Goal: Transaction & Acquisition: Purchase product/service

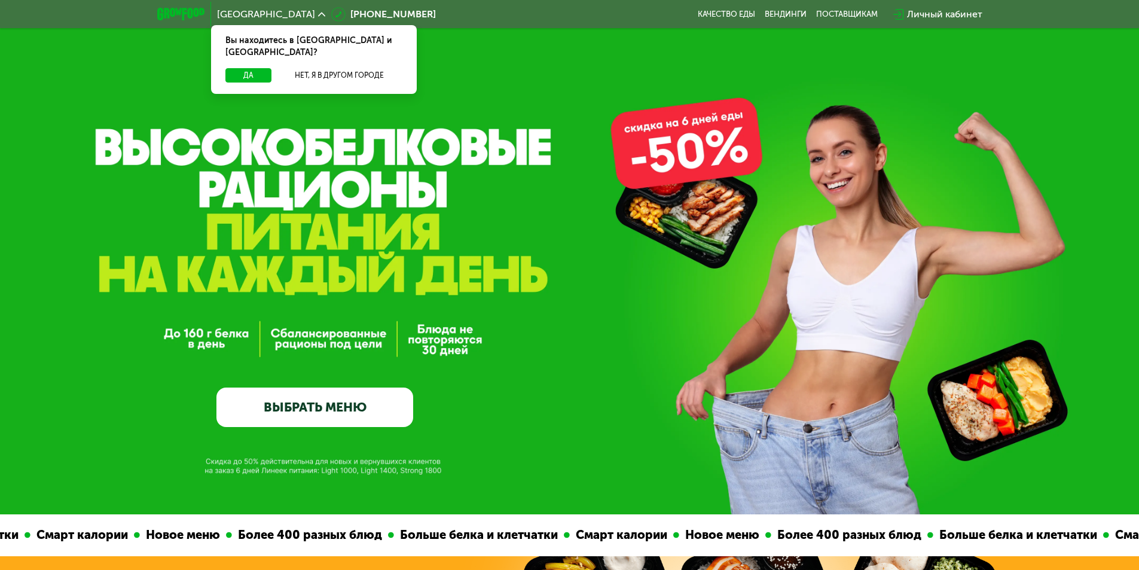
click at [438, 60] on div "GrowFood — доставка правильного питания ВЫБРАТЬ МЕНЮ" at bounding box center [569, 257] width 1139 height 514
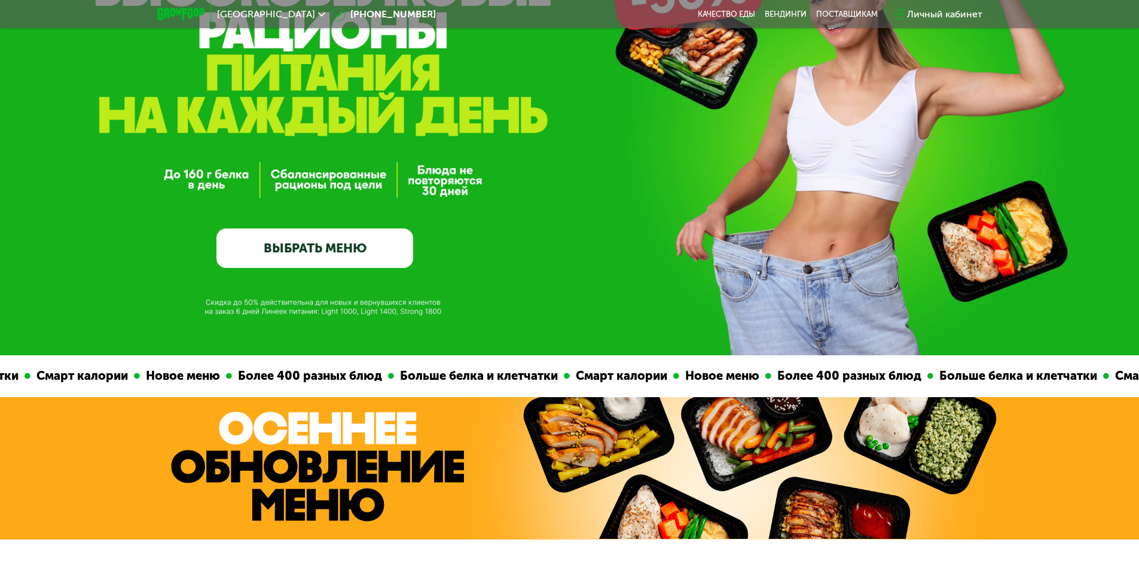
scroll to position [239, 0]
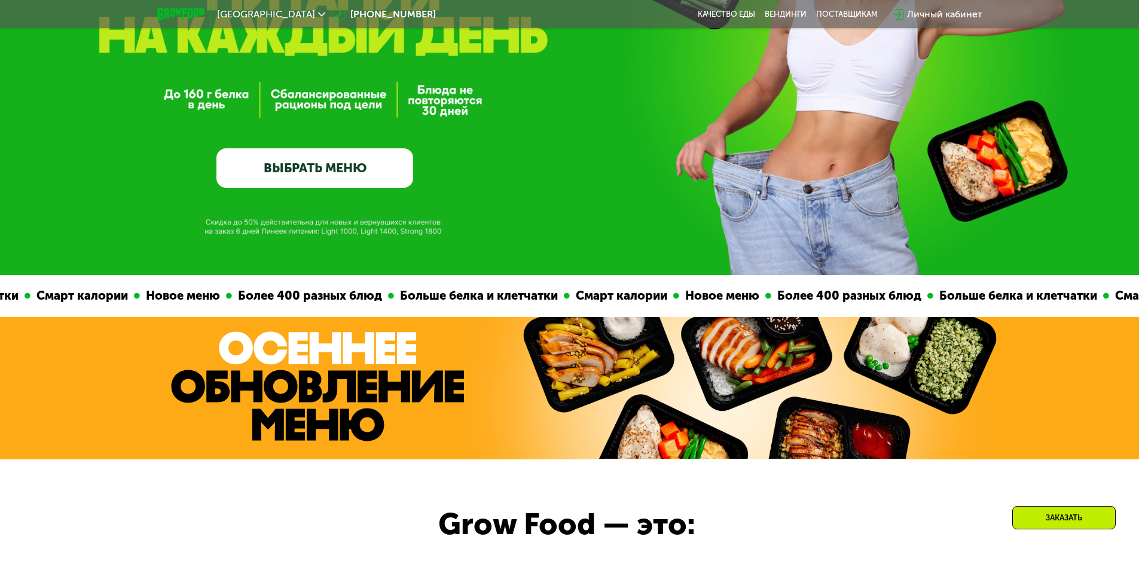
click at [314, 177] on link "ВЫБРАТЬ МЕНЮ" at bounding box center [314, 167] width 197 height 39
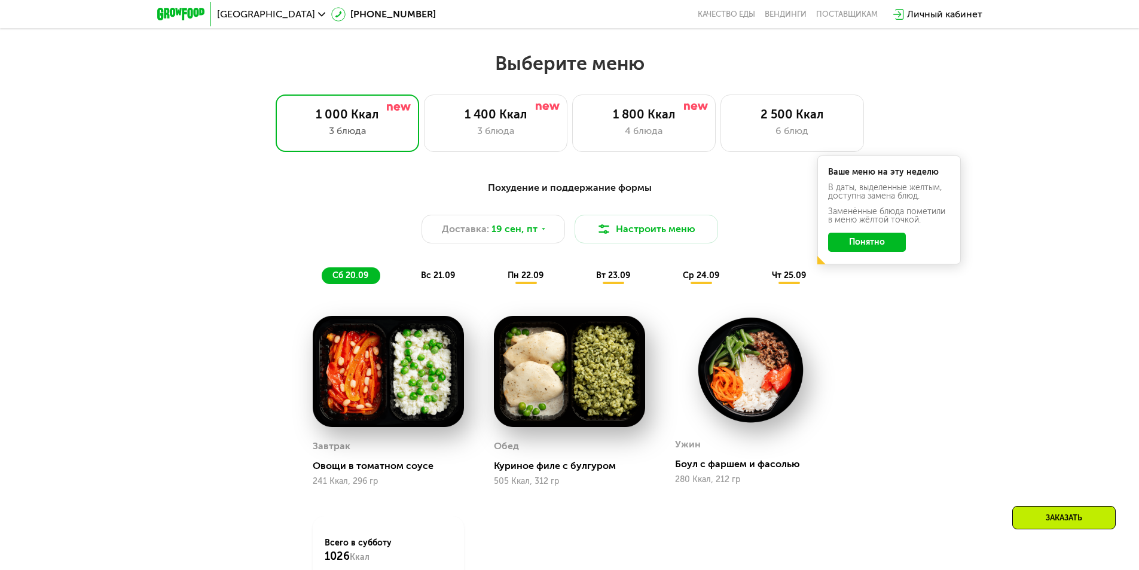
scroll to position [991, 0]
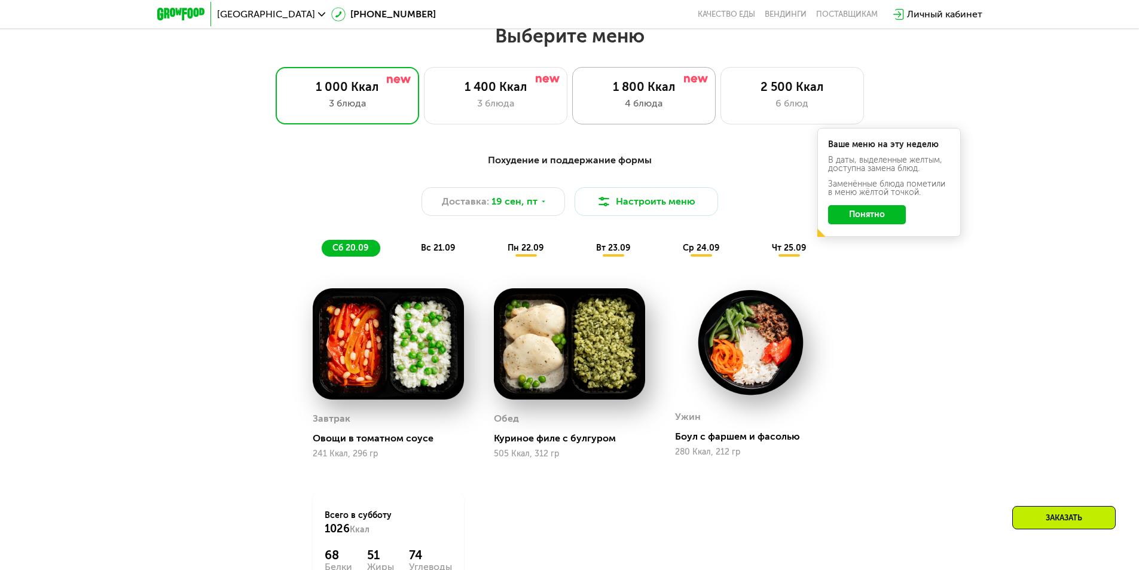
click at [649, 99] on div "1 800 Ккал 4 блюда" at bounding box center [643, 95] width 143 height 57
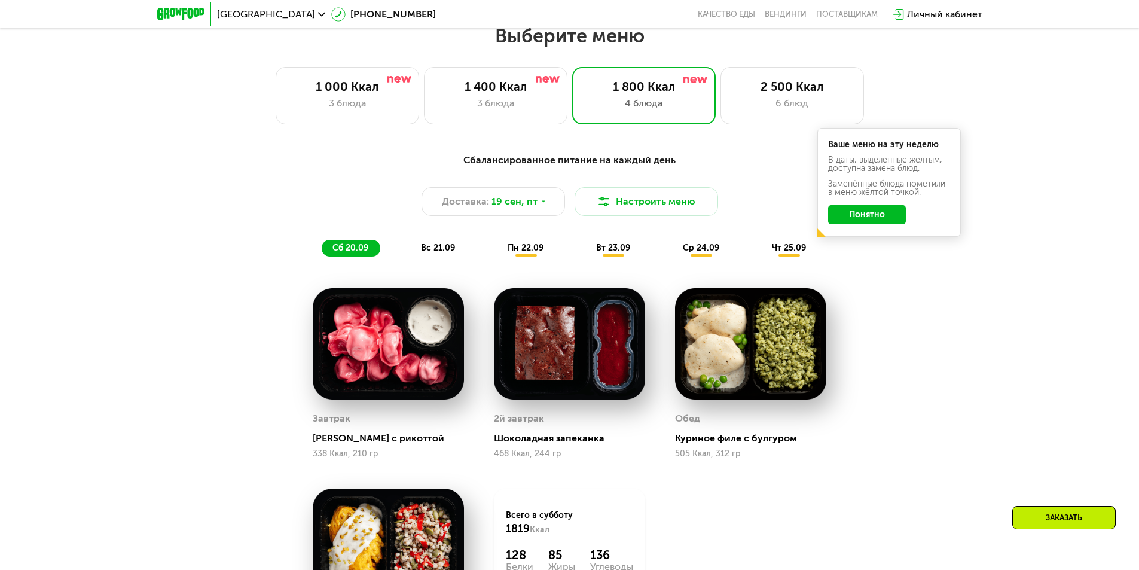
click at [441, 252] on span "вс 21.09" at bounding box center [438, 248] width 34 height 10
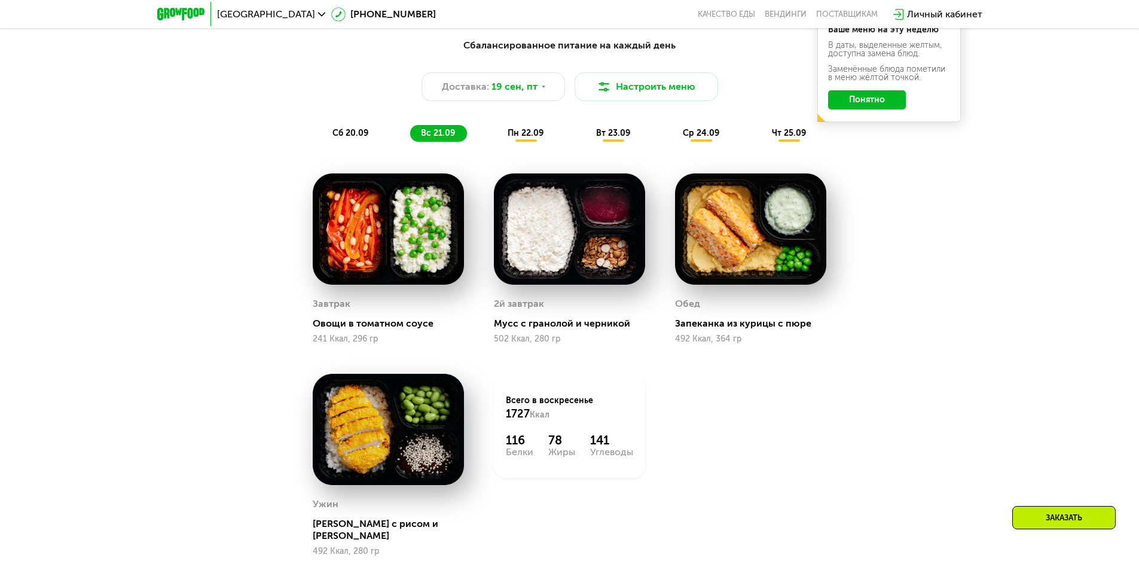
scroll to position [1111, 0]
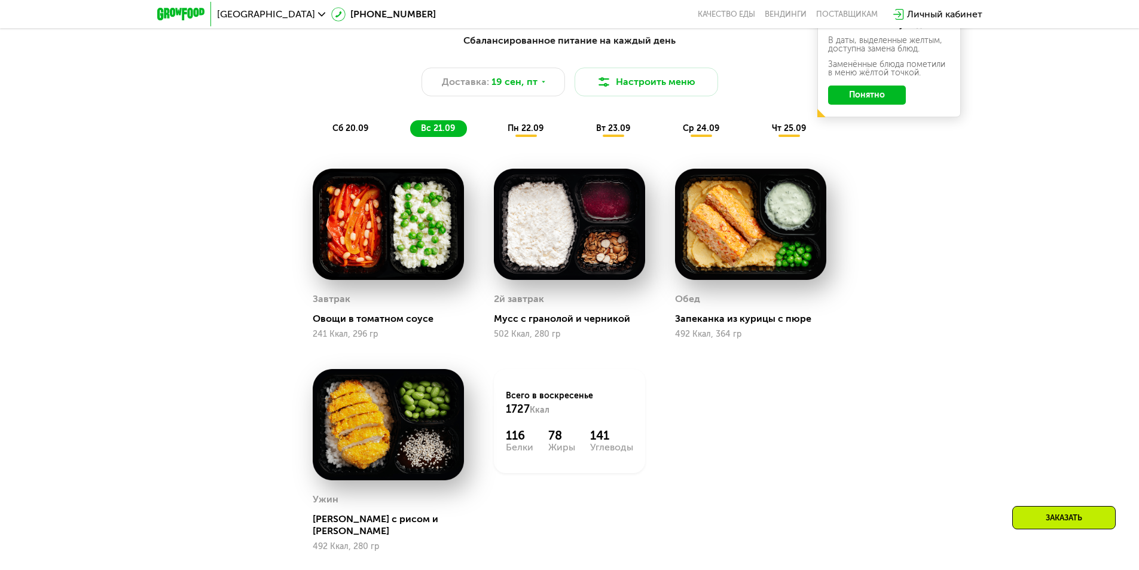
click at [527, 129] on span "пн 22.09" at bounding box center [526, 128] width 36 height 10
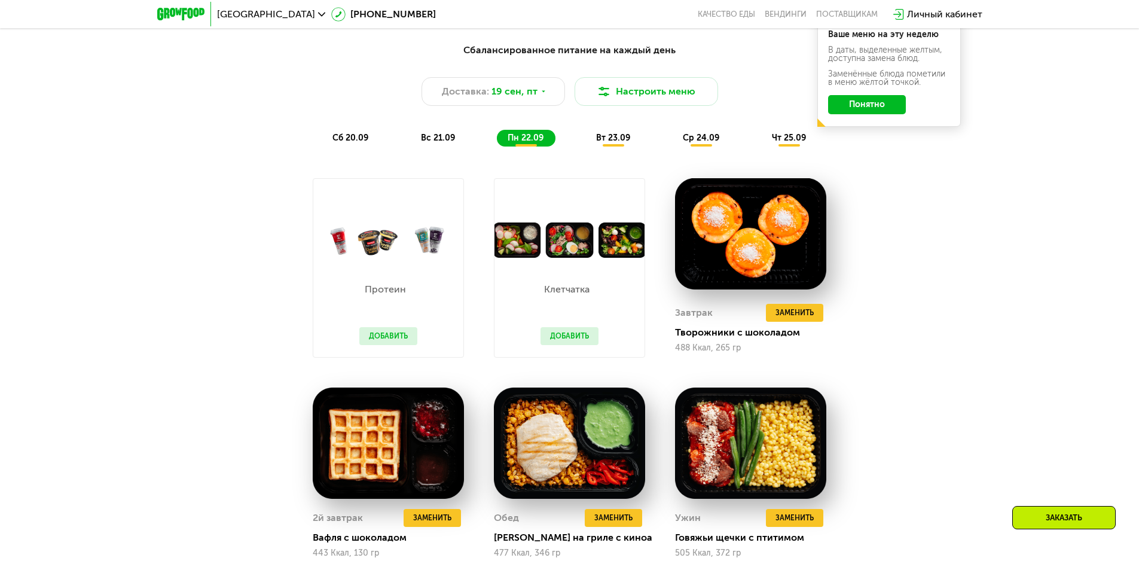
scroll to position [991, 0]
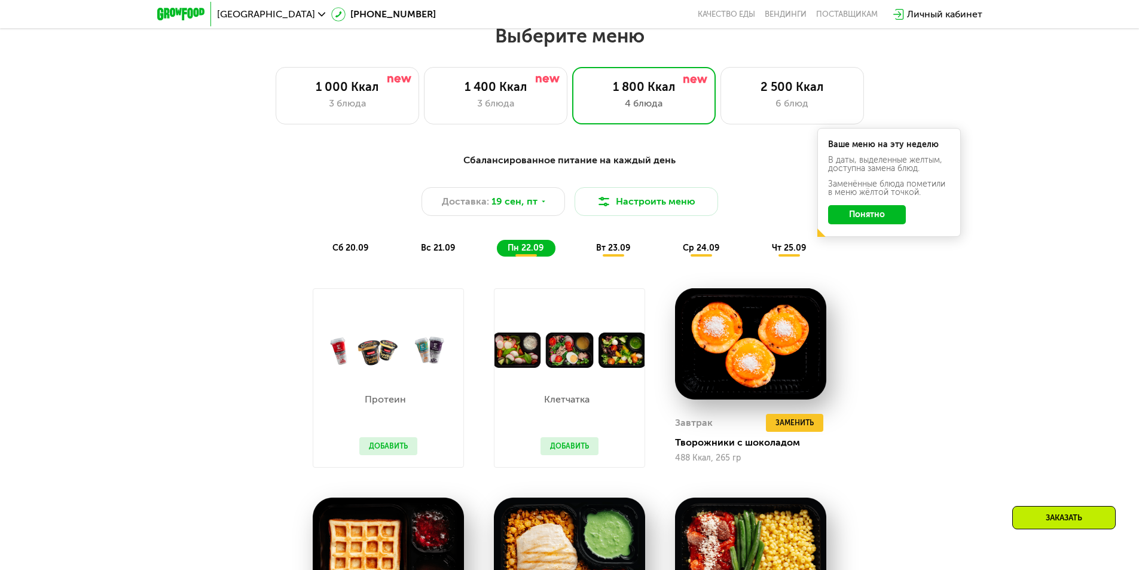
click at [609, 256] on div "вт 23.09" at bounding box center [613, 248] width 57 height 17
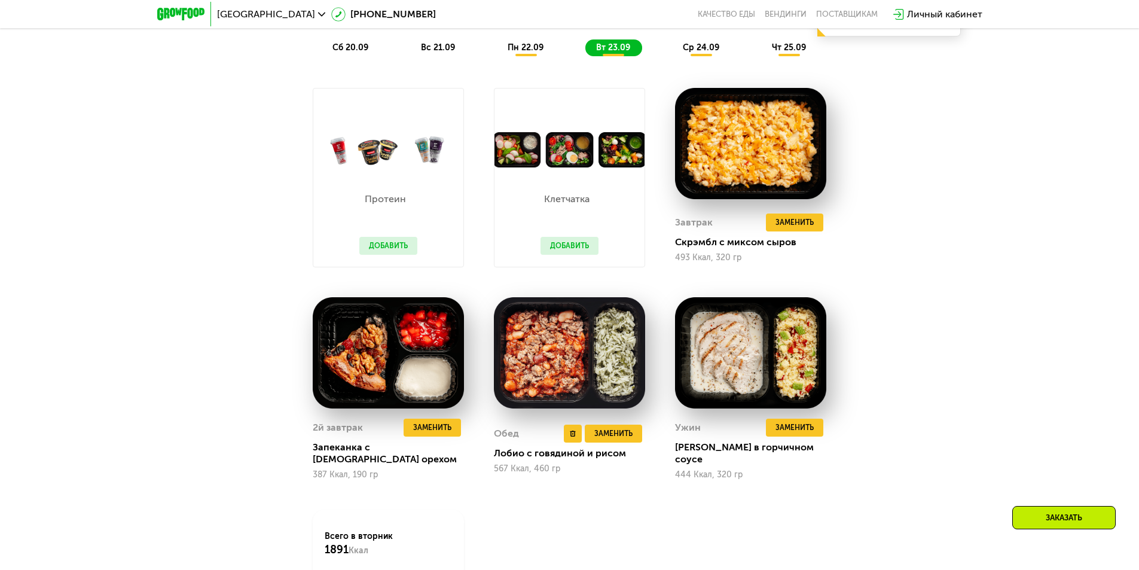
scroll to position [1171, 0]
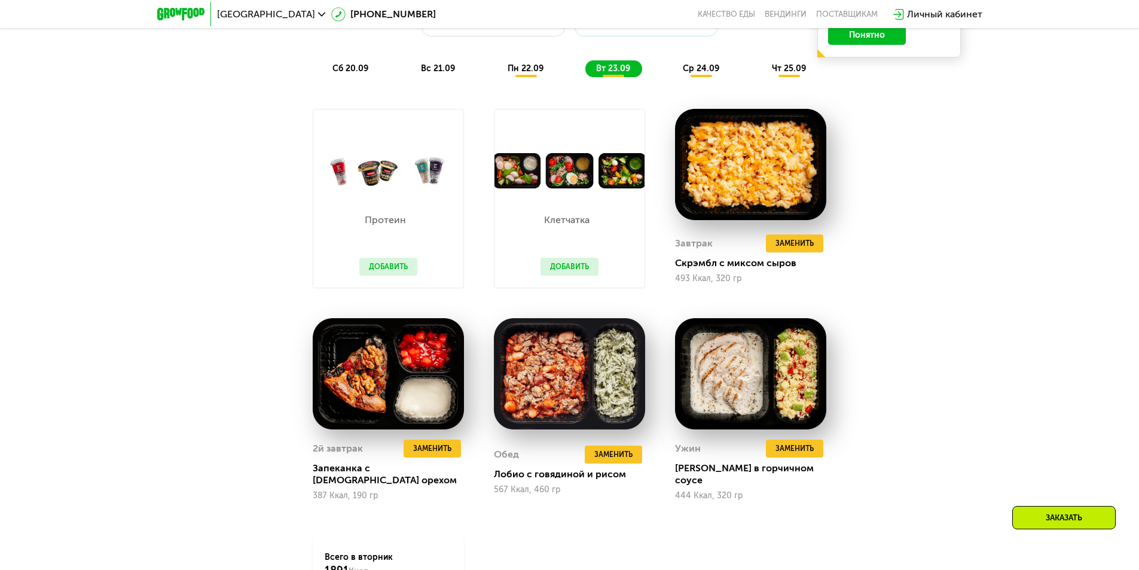
click at [701, 77] on div "ср 24.09" at bounding box center [701, 68] width 59 height 17
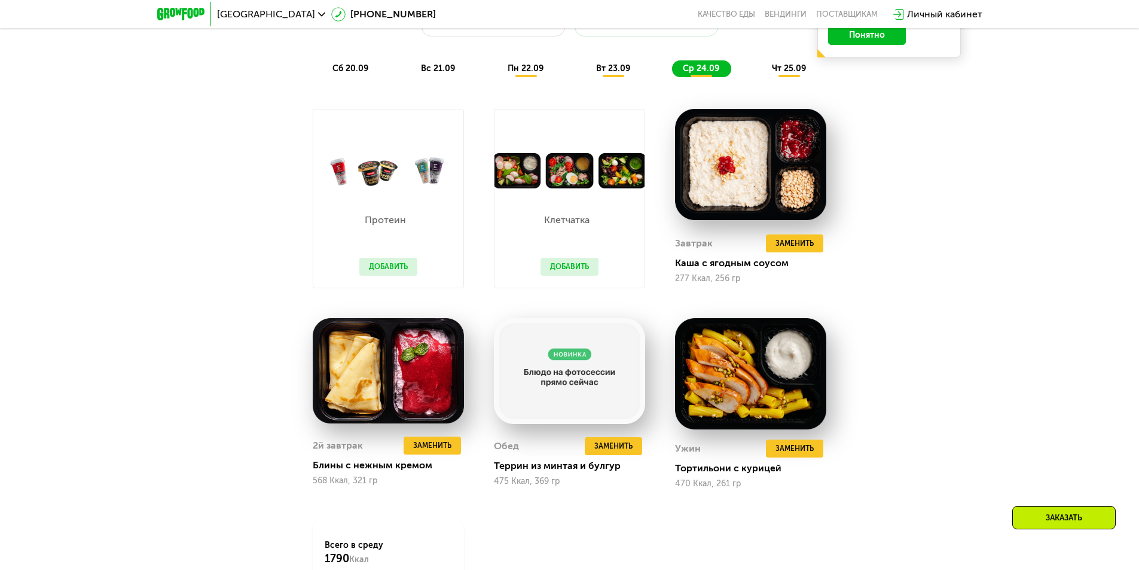
click at [797, 72] on span "чт 25.09" at bounding box center [789, 68] width 34 height 10
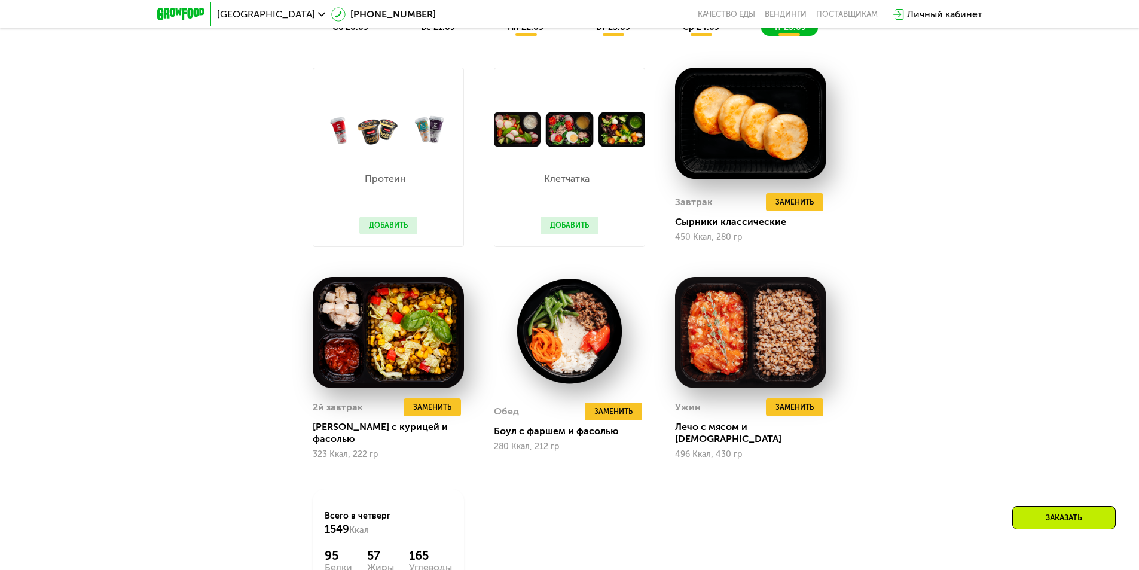
scroll to position [1051, 0]
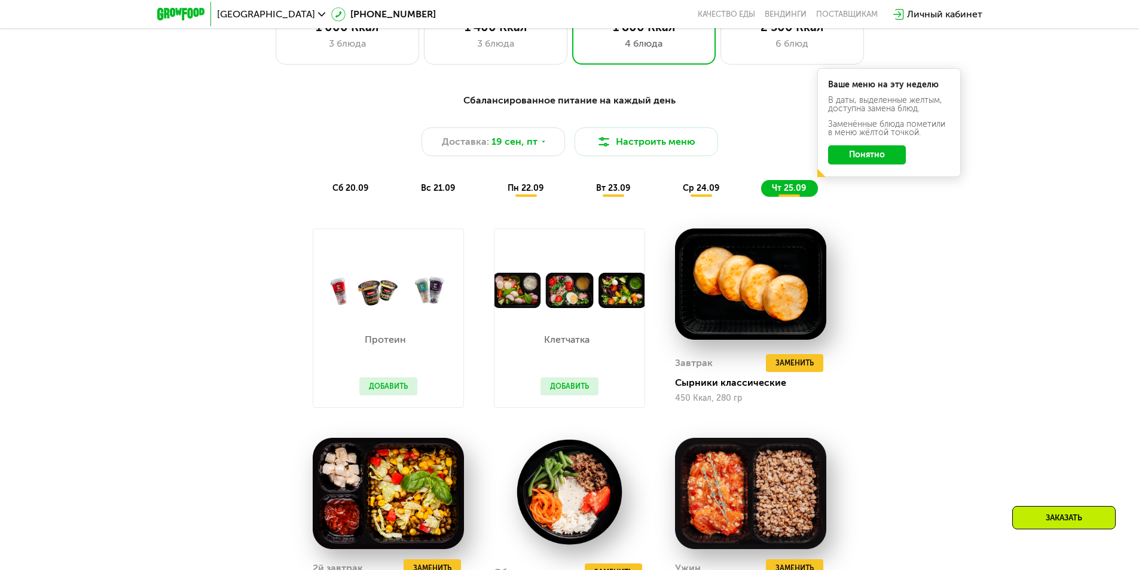
click at [364, 187] on span "сб 20.09" at bounding box center [350, 188] width 36 height 10
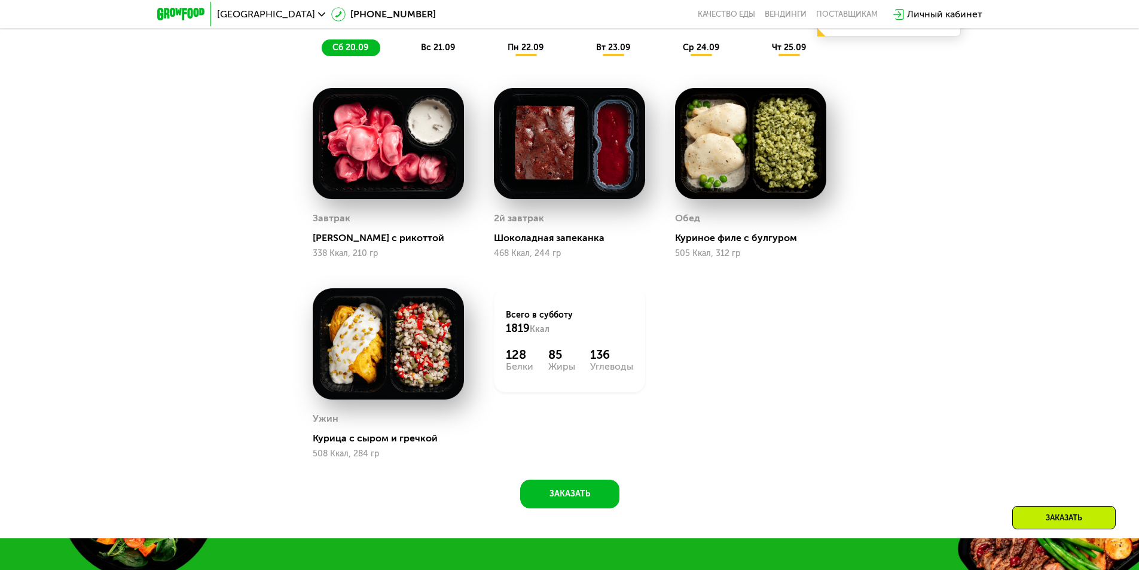
scroll to position [1171, 0]
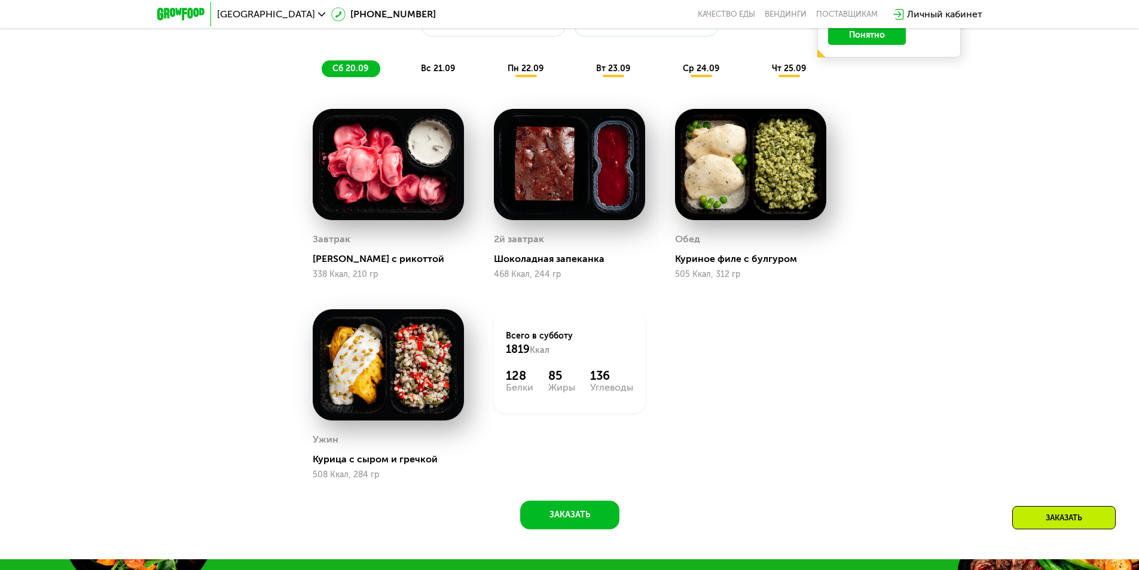
click at [451, 72] on span "вс 21.09" at bounding box center [438, 68] width 34 height 10
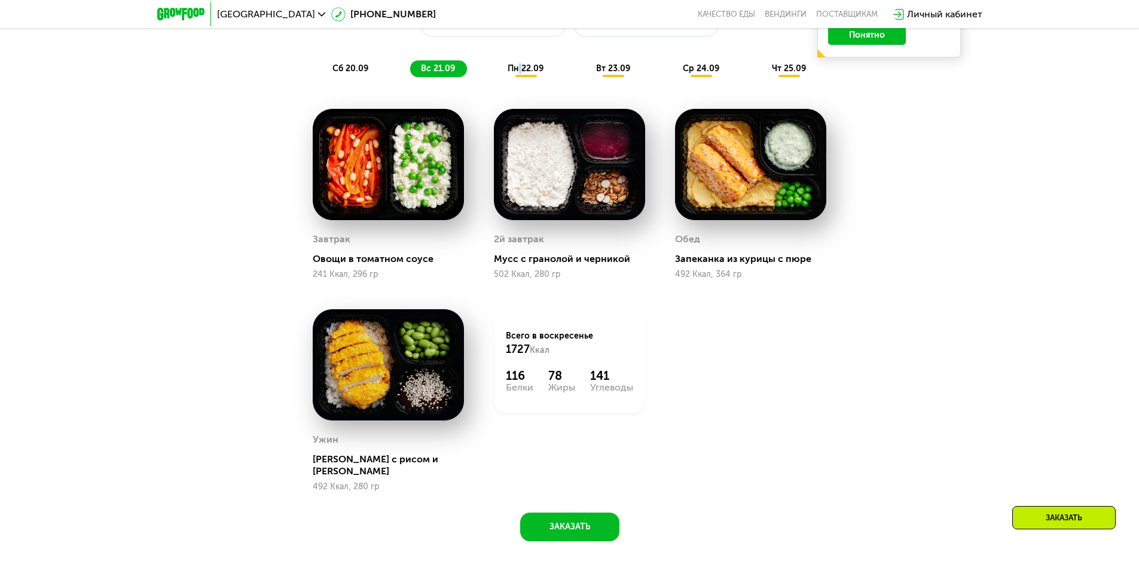
click at [520, 71] on span "пн 22.09" at bounding box center [526, 68] width 36 height 10
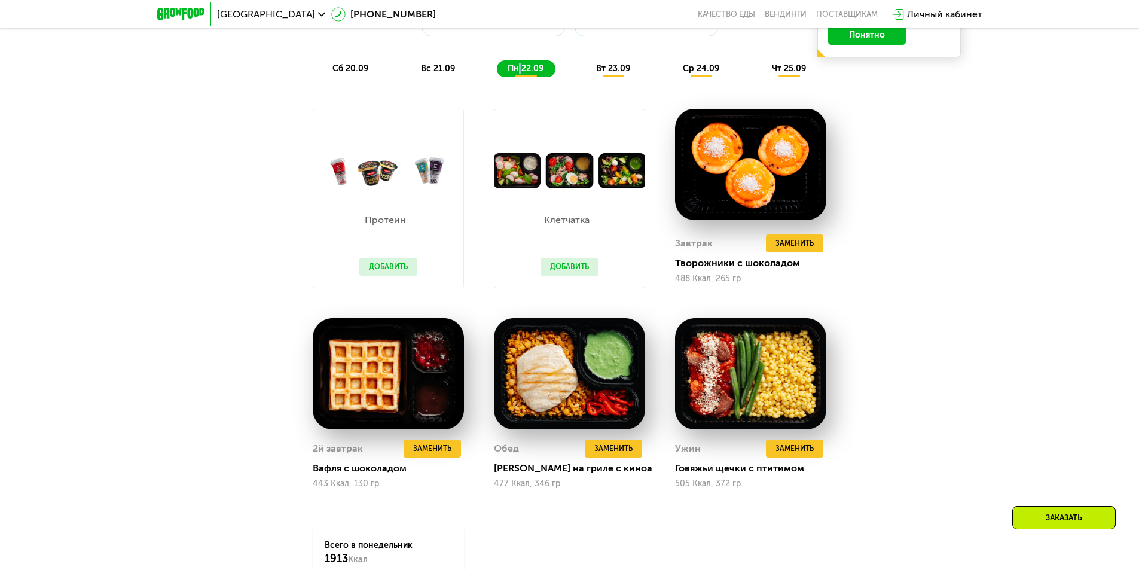
scroll to position [812, 0]
